Goal: Check status: Check status

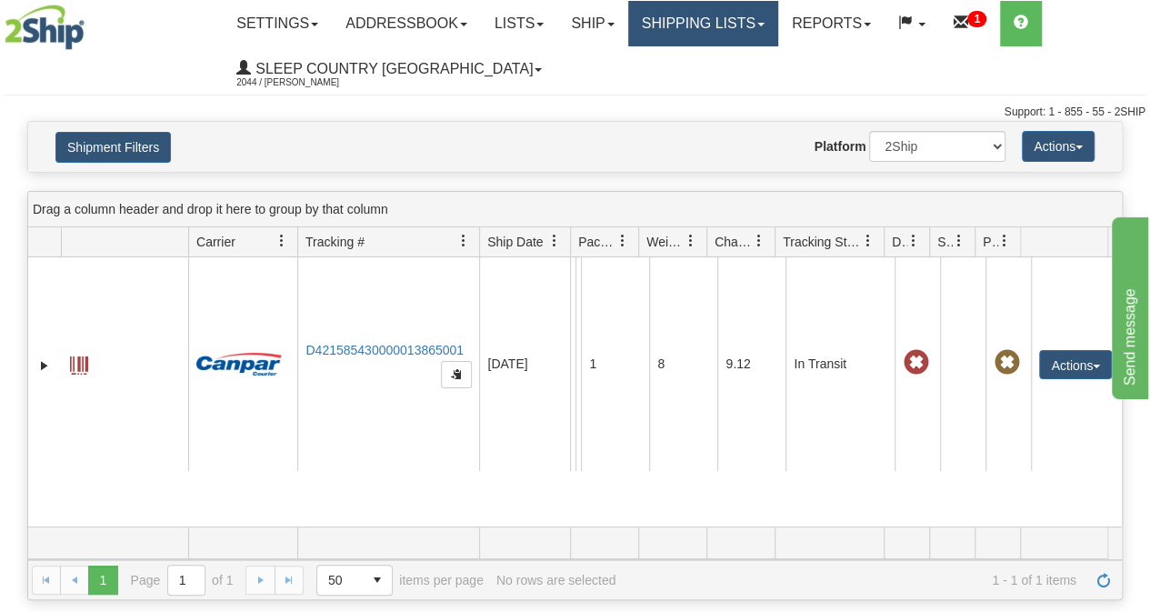
click at [704, 28] on link "Shipping lists" at bounding box center [703, 23] width 150 height 45
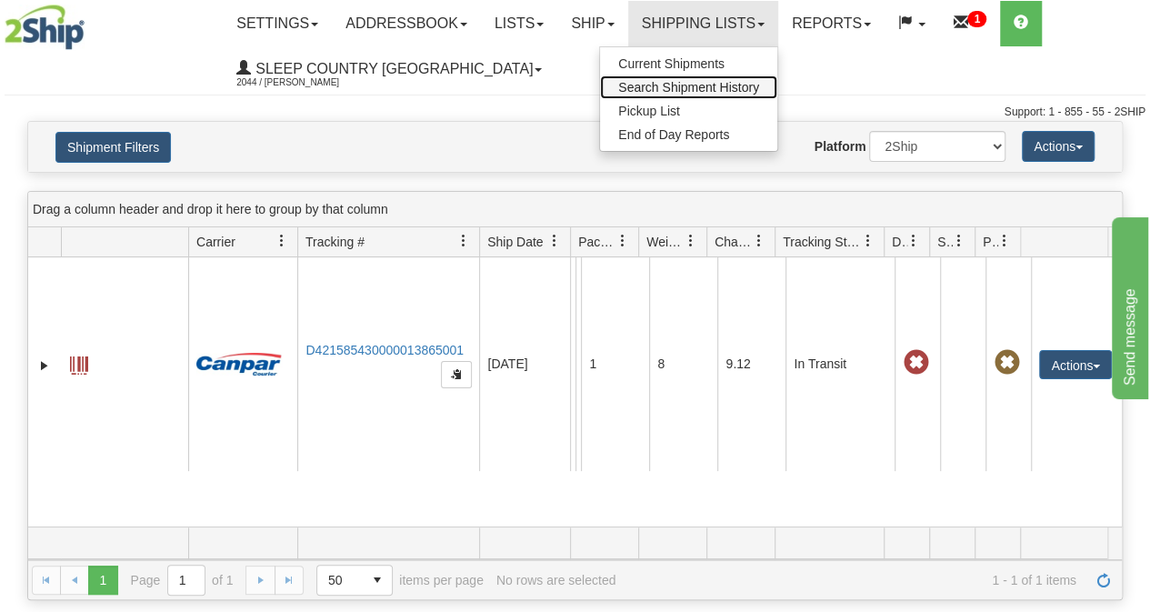
click at [709, 83] on span "Search Shipment History" at bounding box center [688, 87] width 141 height 15
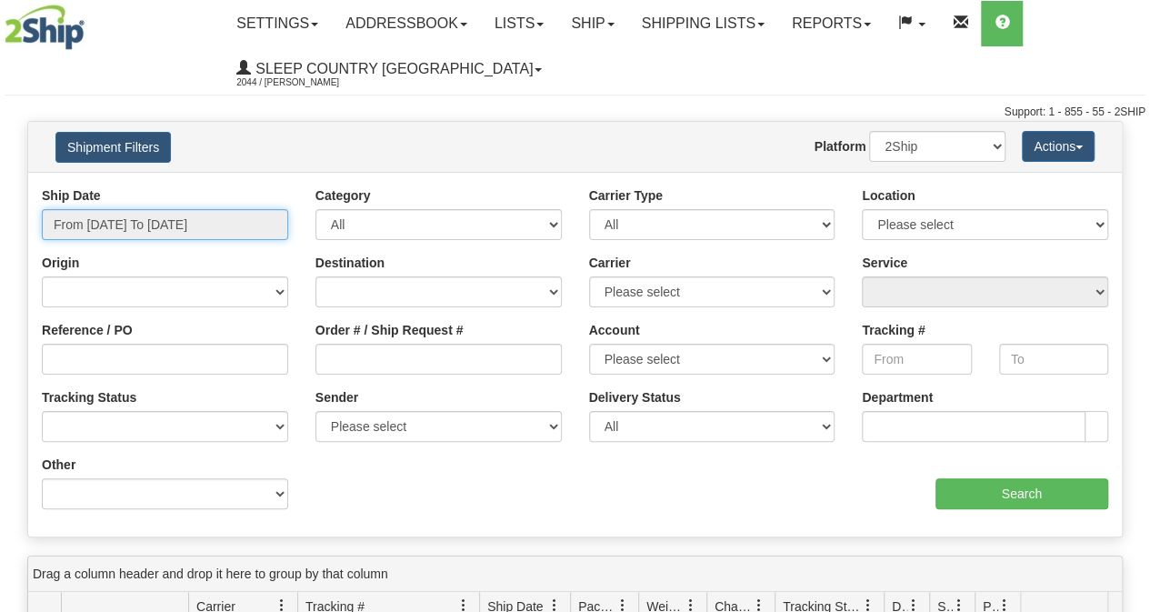
click at [164, 218] on input "From [DATE] To [DATE]" at bounding box center [165, 224] width 246 height 31
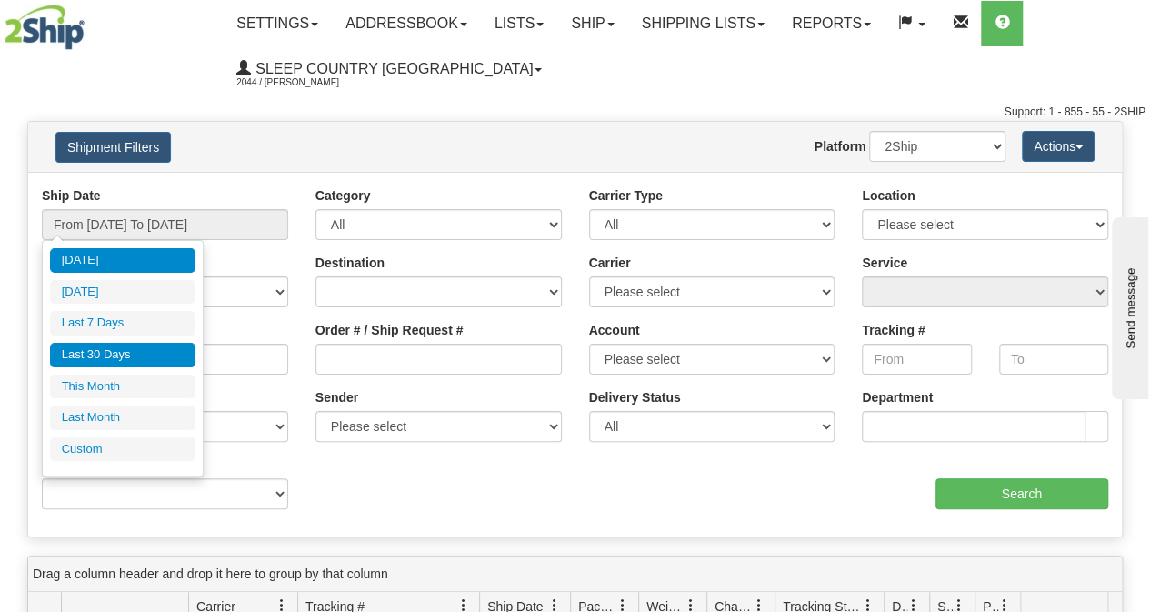
click at [132, 357] on li "Last 30 Days" at bounding box center [122, 355] width 145 height 25
type input "From [DATE] To [DATE]"
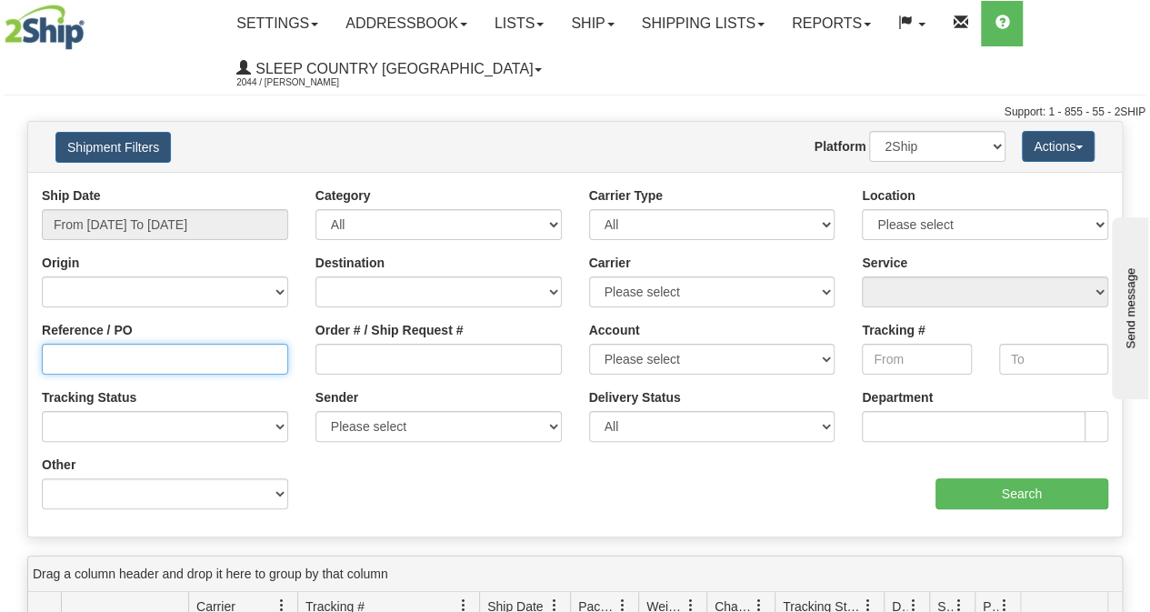
click at [98, 357] on input "Reference / PO" at bounding box center [165, 359] width 246 height 31
paste input "9000I077843"
type input "9000I077843"
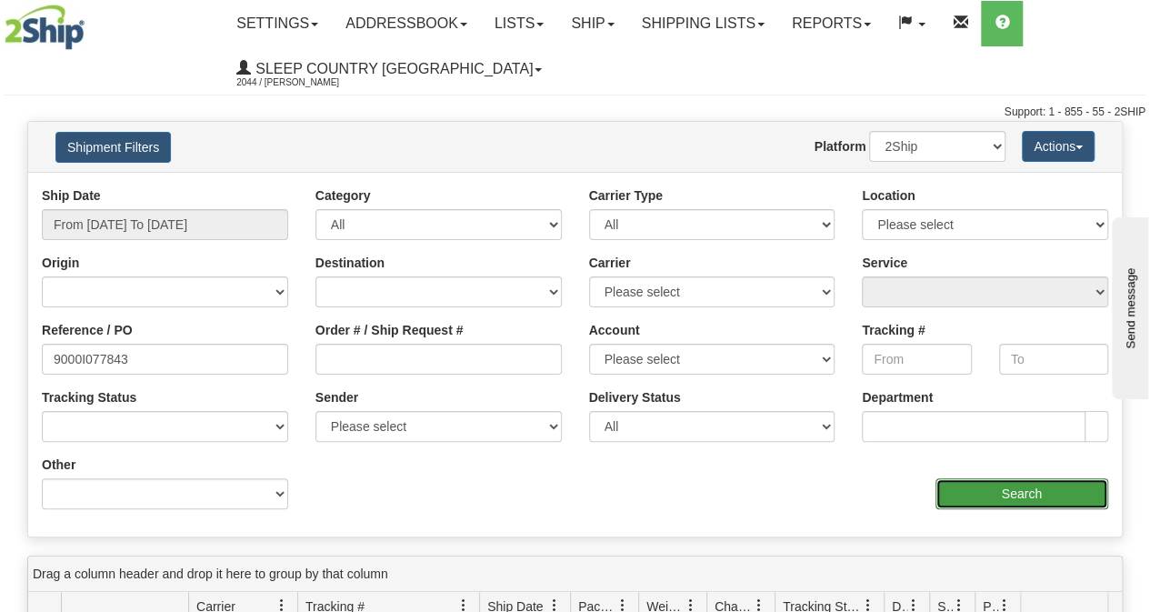
click at [986, 483] on input "Search" at bounding box center [1022, 493] width 174 height 31
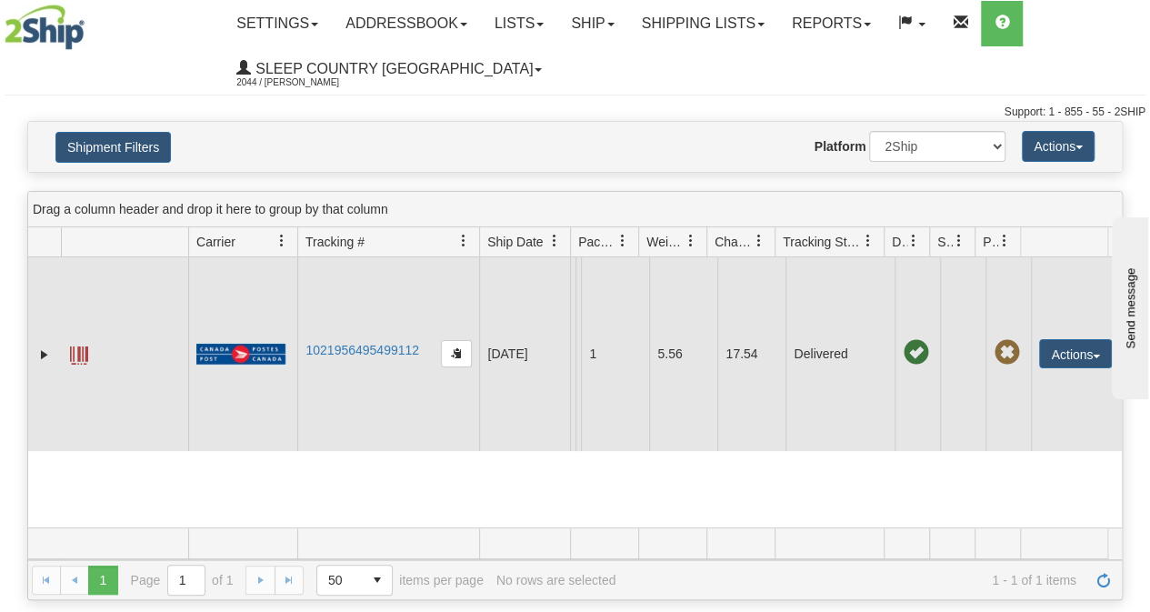
click at [82, 354] on span at bounding box center [79, 355] width 18 height 18
